Goal: Information Seeking & Learning: Learn about a topic

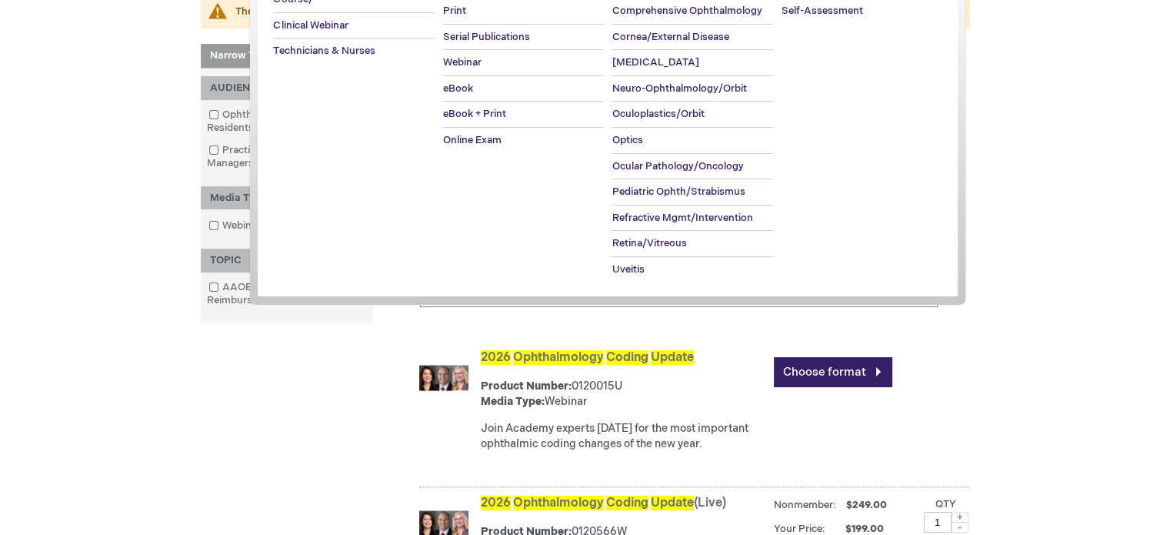
scroll to position [231, 0]
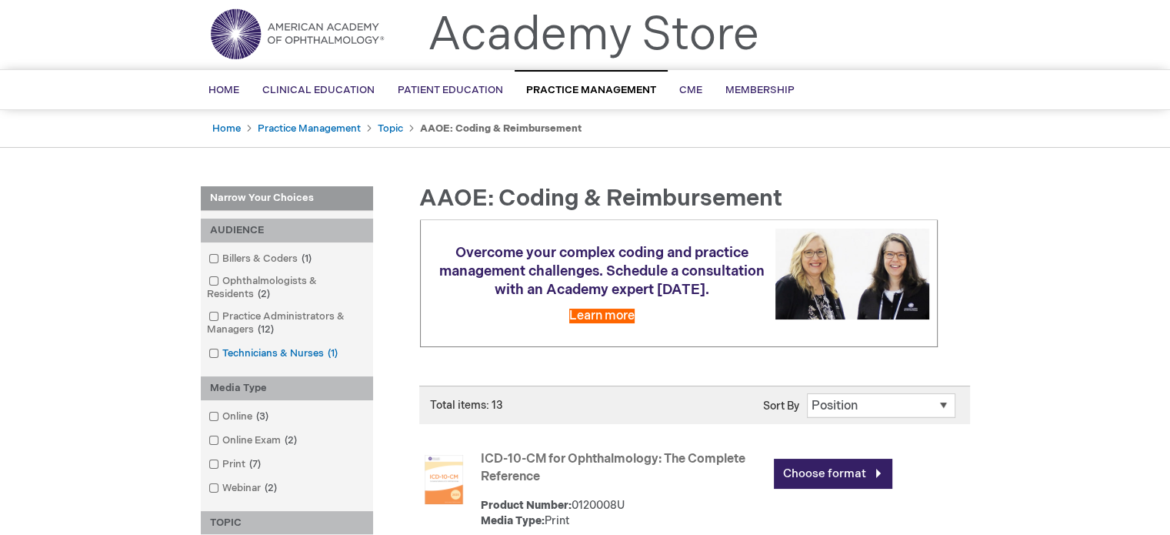
scroll to position [231, 0]
